Goal: Task Accomplishment & Management: Manage account settings

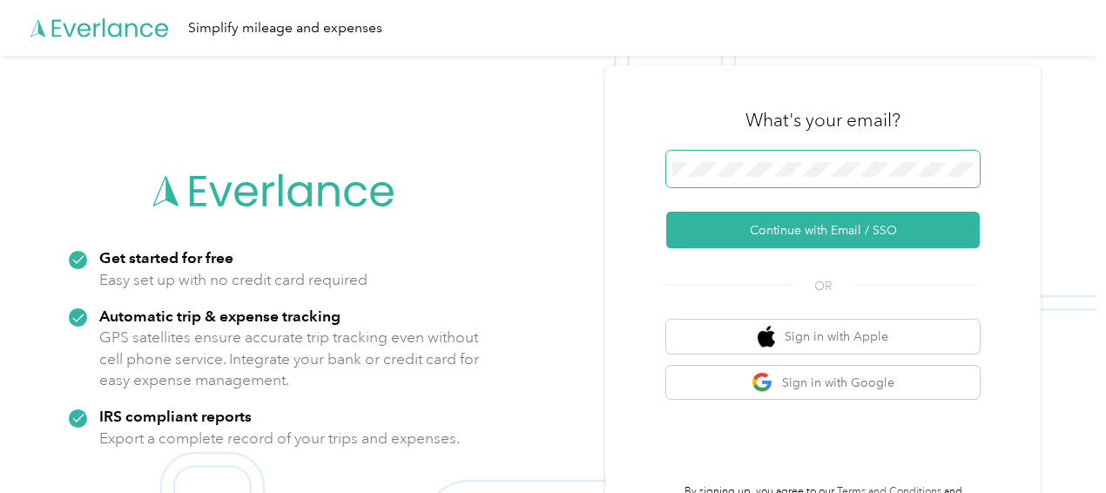
click at [793, 158] on span at bounding box center [822, 169] width 313 height 37
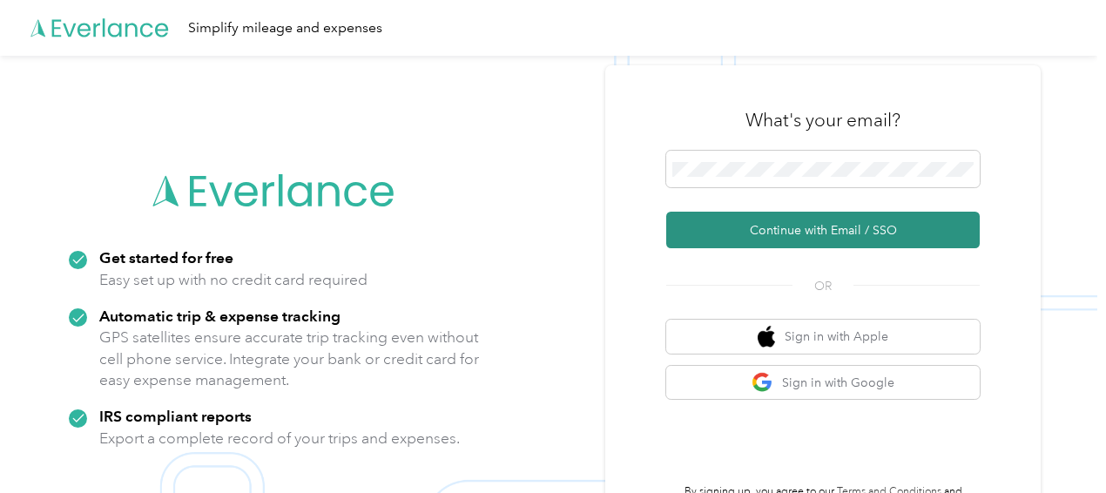
click at [747, 219] on button "Continue with Email / SSO" at bounding box center [822, 230] width 313 height 37
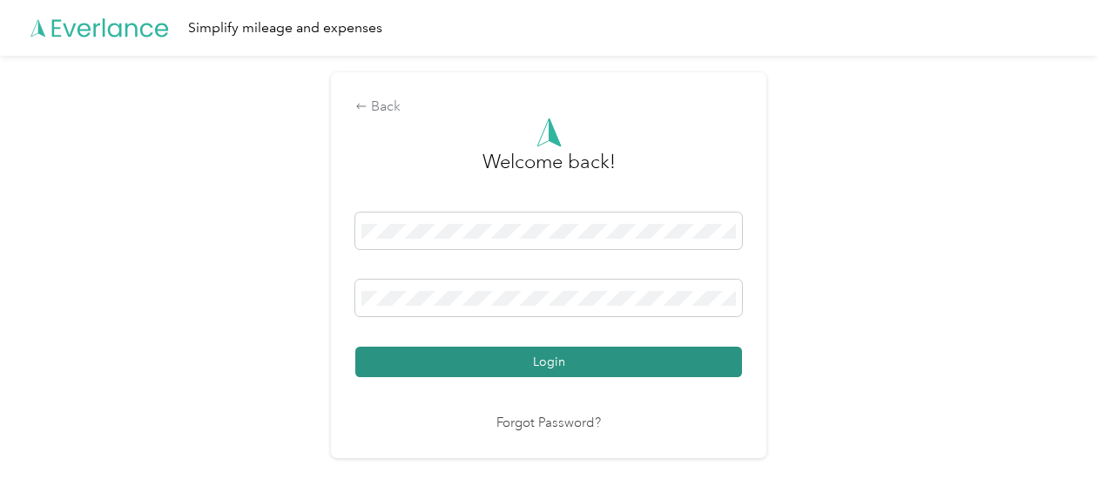
click at [458, 360] on button "Login" at bounding box center [548, 362] width 387 height 30
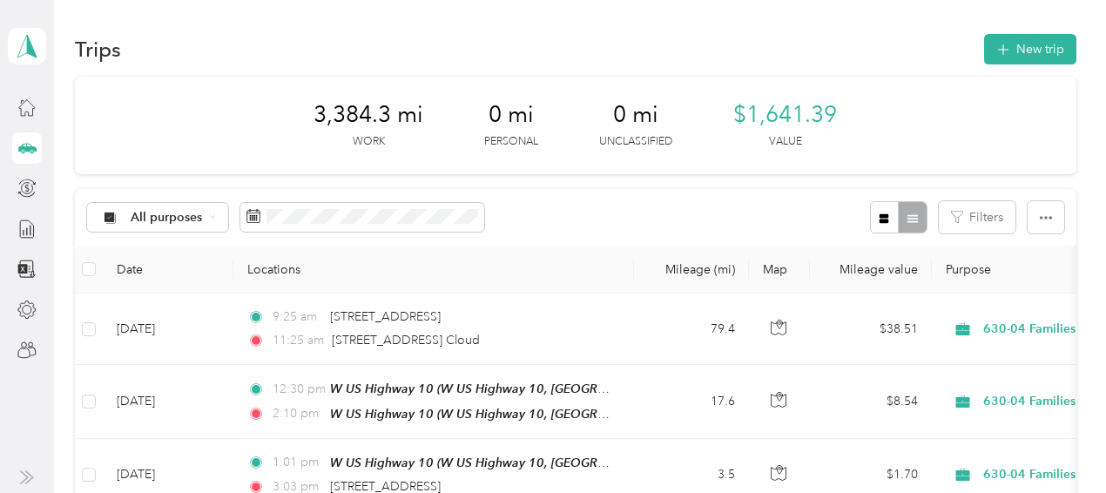
click at [29, 70] on div "[PERSON_NAME] Personal dashboard" at bounding box center [27, 46] width 38 height 61
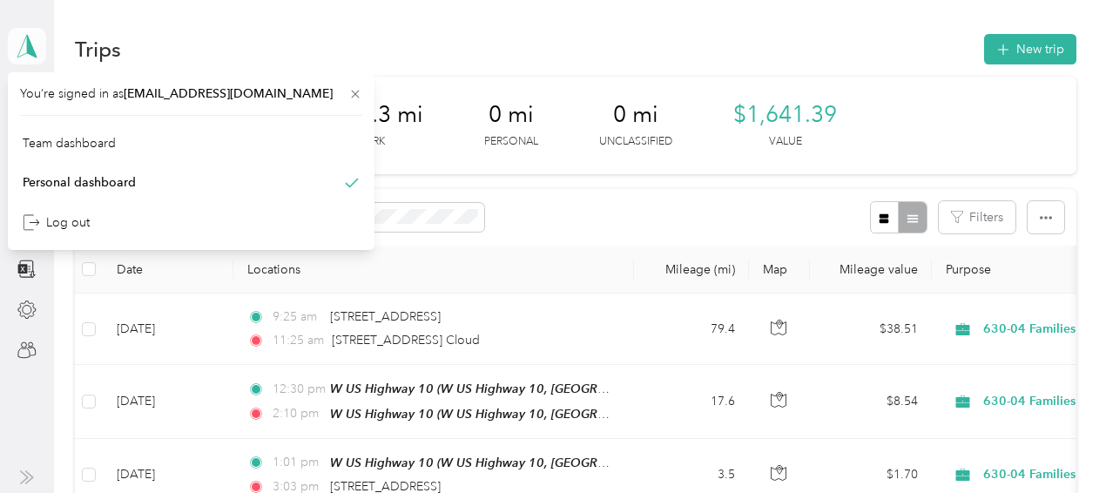
click at [24, 49] on icon at bounding box center [27, 46] width 26 height 24
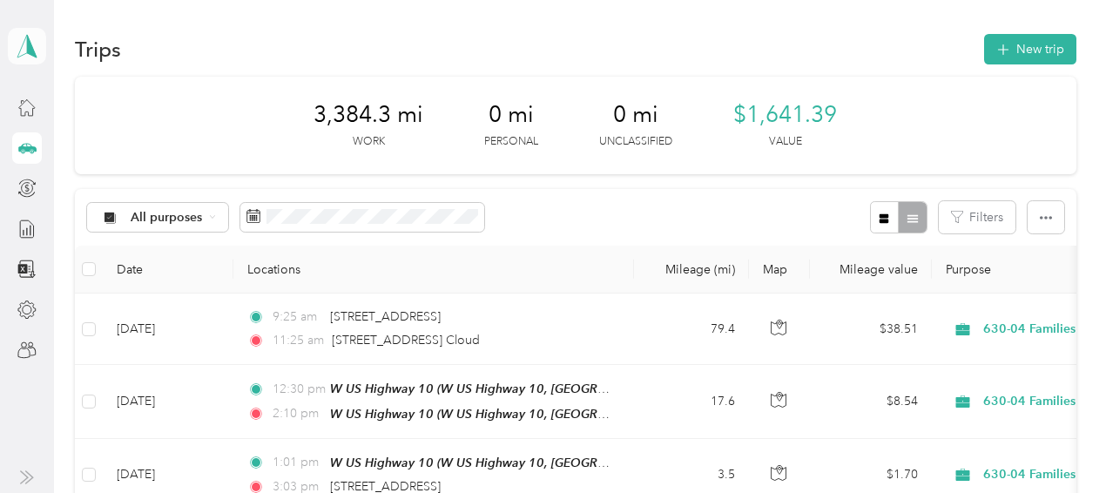
click at [31, 50] on polygon at bounding box center [32, 45] width 10 height 23
click at [57, 151] on div "Team dashboard" at bounding box center [191, 141] width 342 height 30
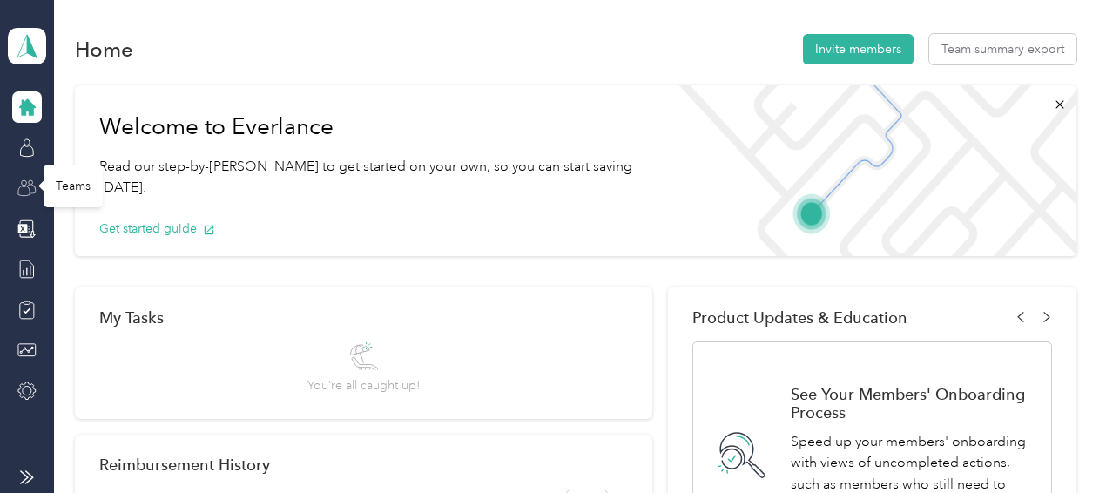
click at [31, 182] on icon at bounding box center [26, 188] width 19 height 19
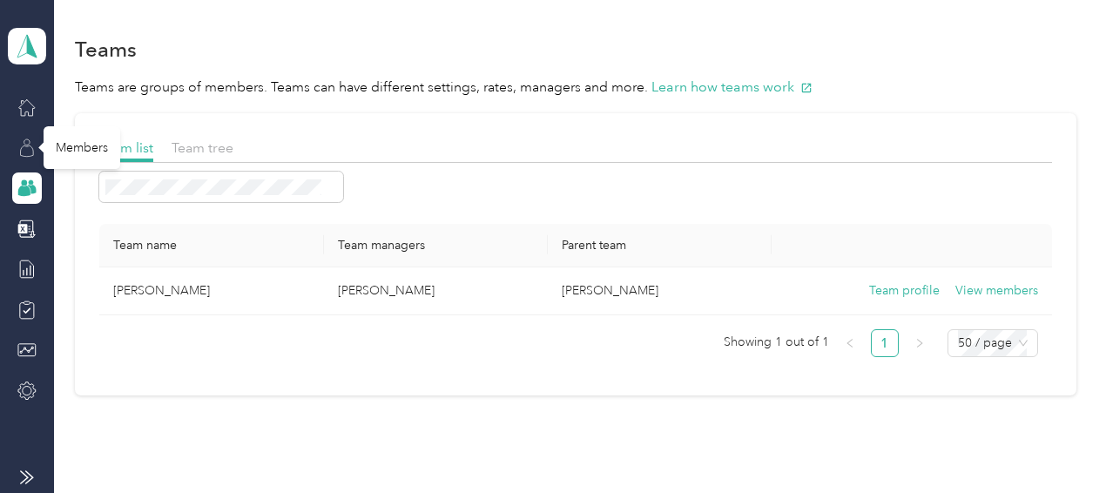
click at [21, 147] on icon at bounding box center [26, 147] width 19 height 19
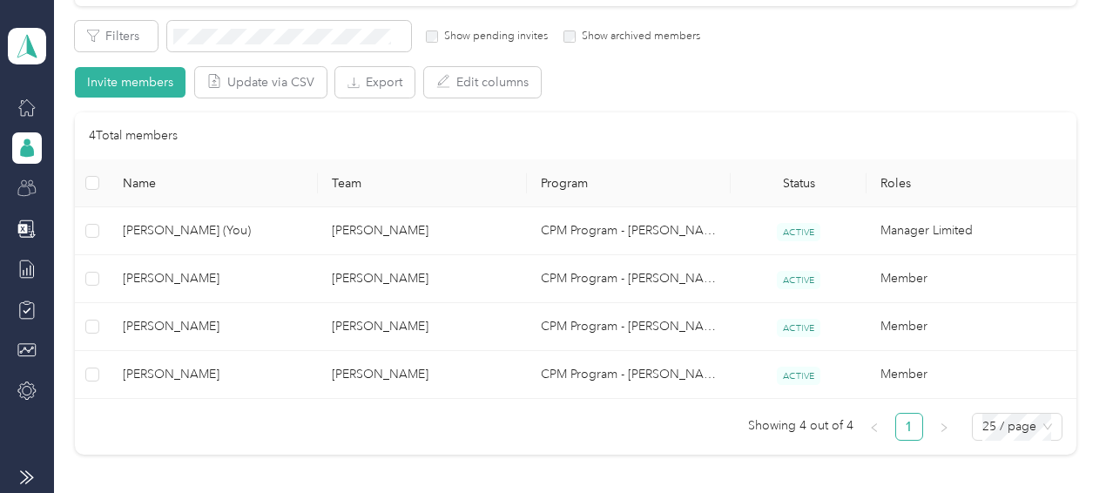
scroll to position [301, 0]
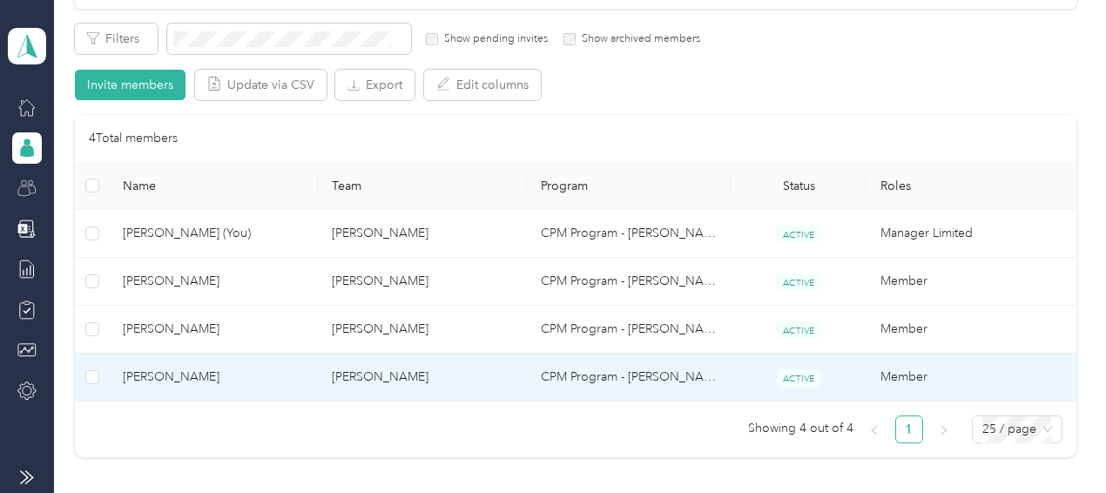
click at [263, 377] on span "[PERSON_NAME]" at bounding box center [213, 376] width 181 height 19
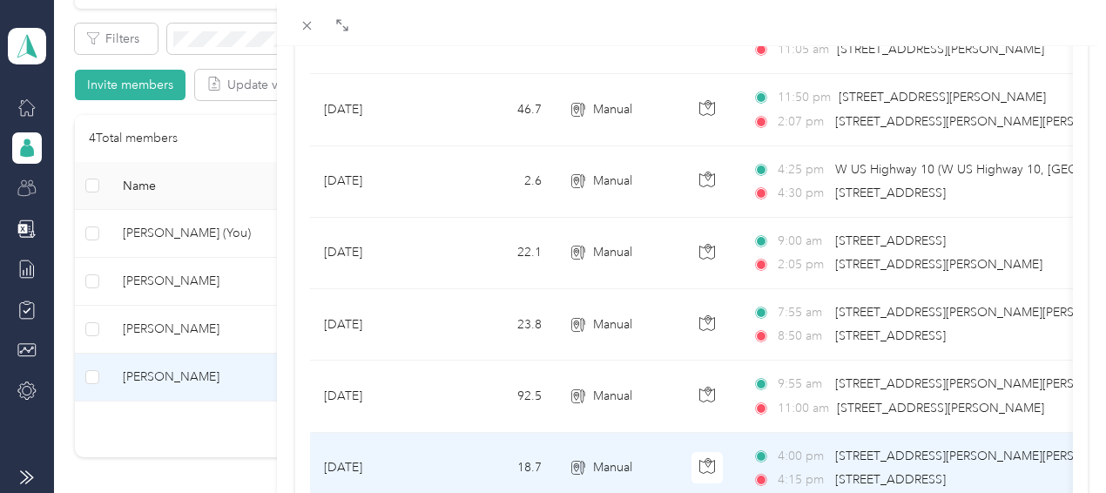
scroll to position [1422, 0]
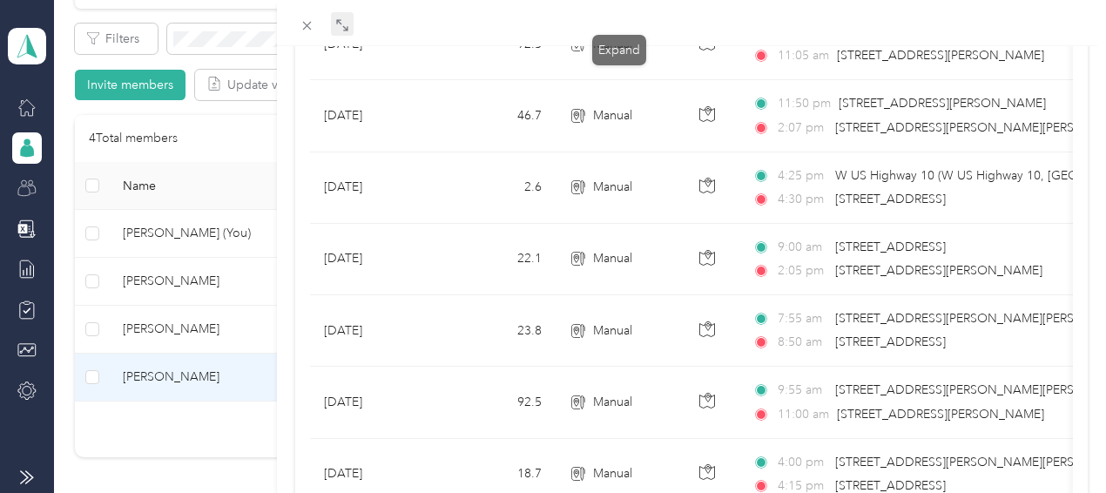
click at [349, 27] on icon at bounding box center [342, 25] width 14 height 14
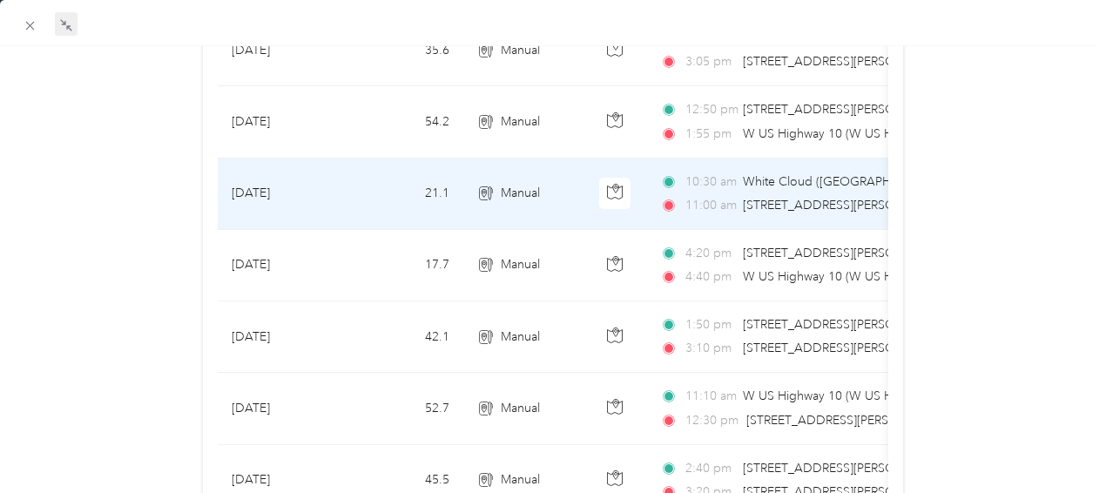
scroll to position [796, 0]
